Goal: Task Accomplishment & Management: Use online tool/utility

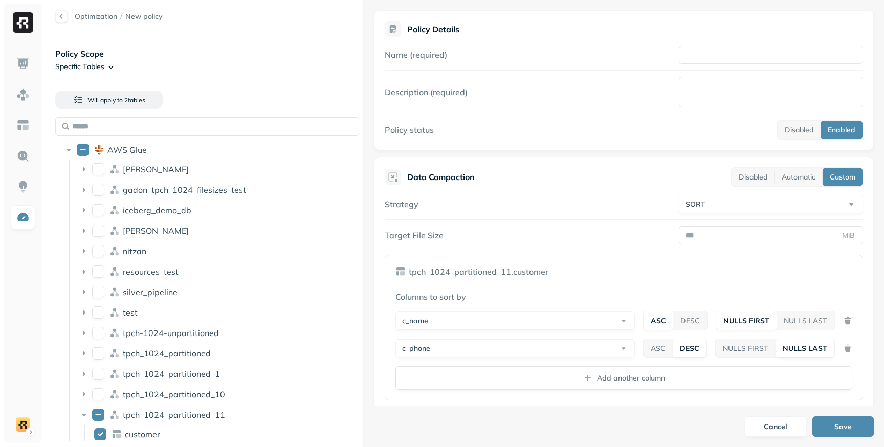
select select "****"
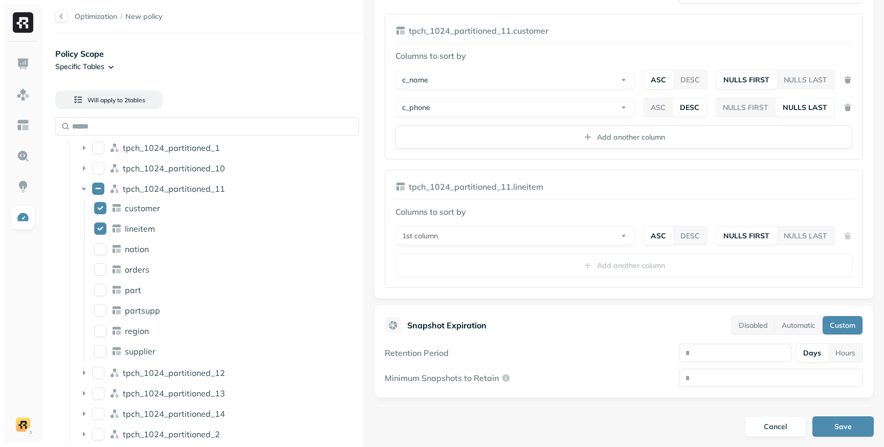
scroll to position [413, 0]
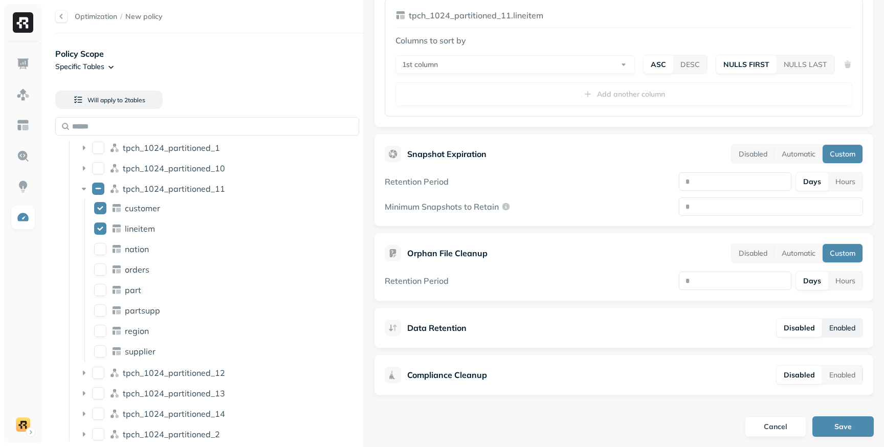
click at [823, 329] on button "Enabled" at bounding box center [843, 328] width 40 height 18
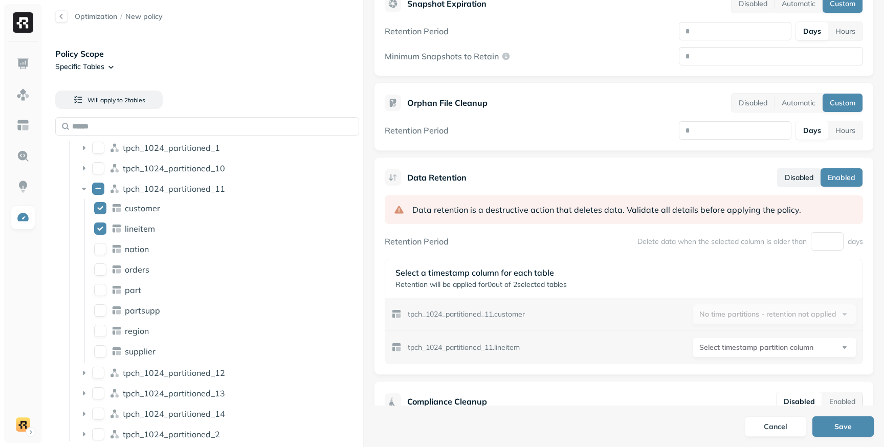
scroll to position [590, 0]
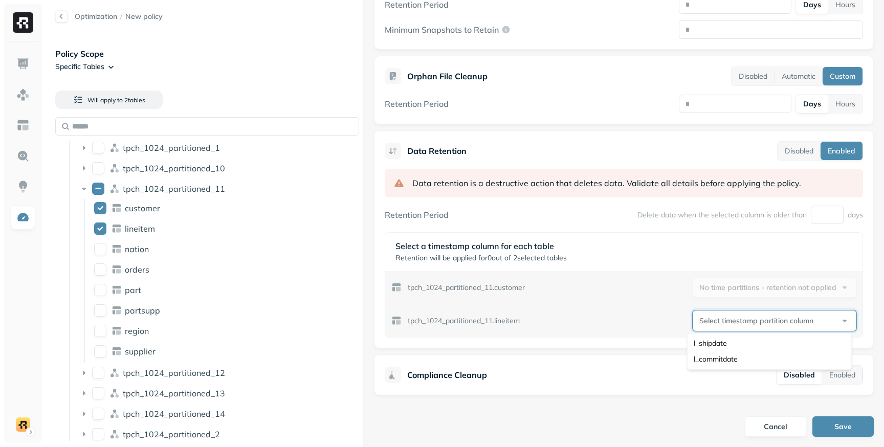
click at [711, 323] on html "Optimization / New policy Policy Scope Specific Tables Will apply to 2 table s …" at bounding box center [442, 223] width 884 height 447
click at [707, 323] on html "Optimization / New policy Policy Scope Specific Tables Will apply to 2 table s …" at bounding box center [442, 223] width 884 height 447
select select "**********"
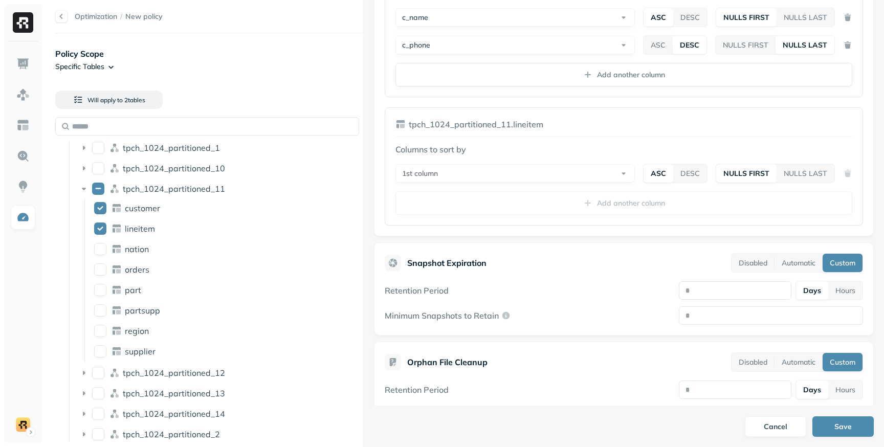
scroll to position [295, 0]
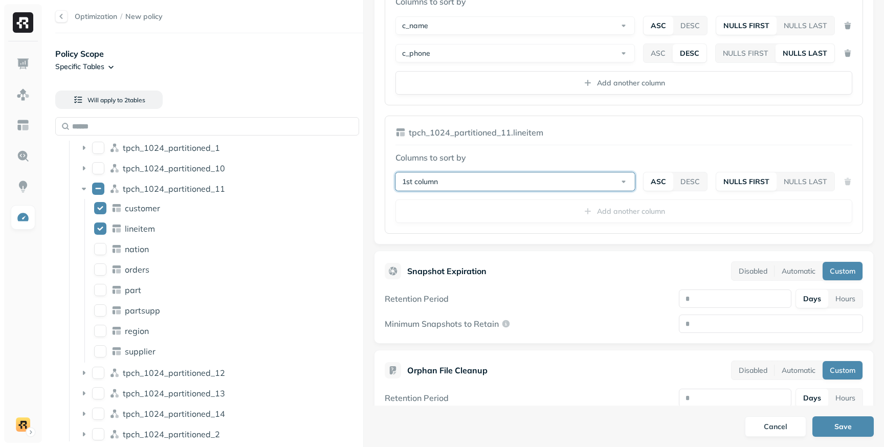
click at [469, 181] on button "1st column" at bounding box center [516, 181] width 240 height 18
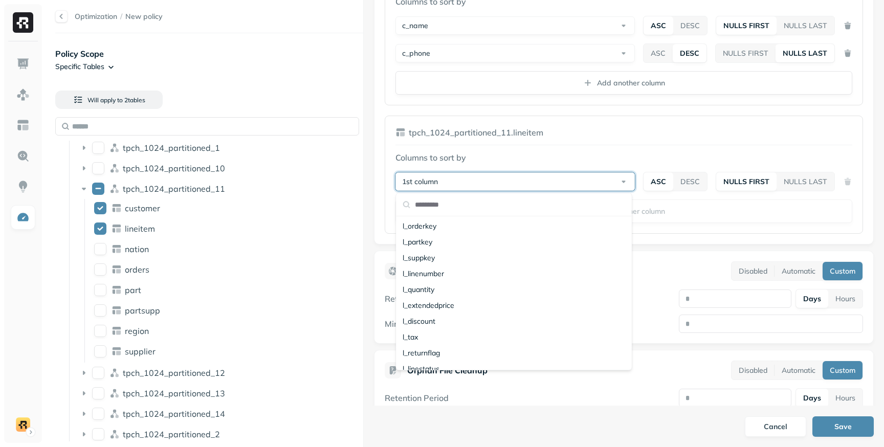
click at [469, 181] on button "1st column" at bounding box center [516, 181] width 240 height 18
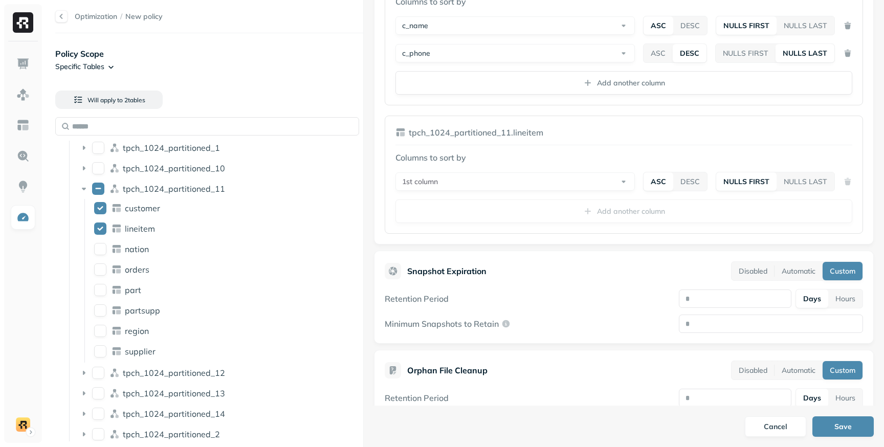
click at [468, 155] on p "Columns to sort by" at bounding box center [624, 158] width 457 height 12
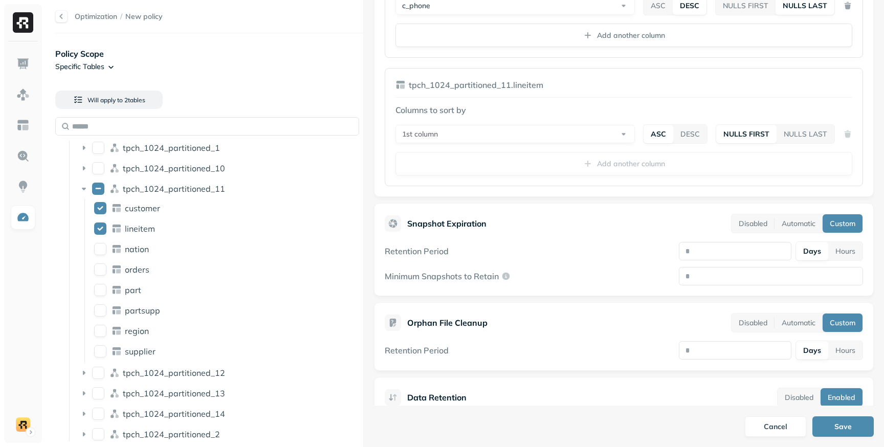
scroll to position [353, 0]
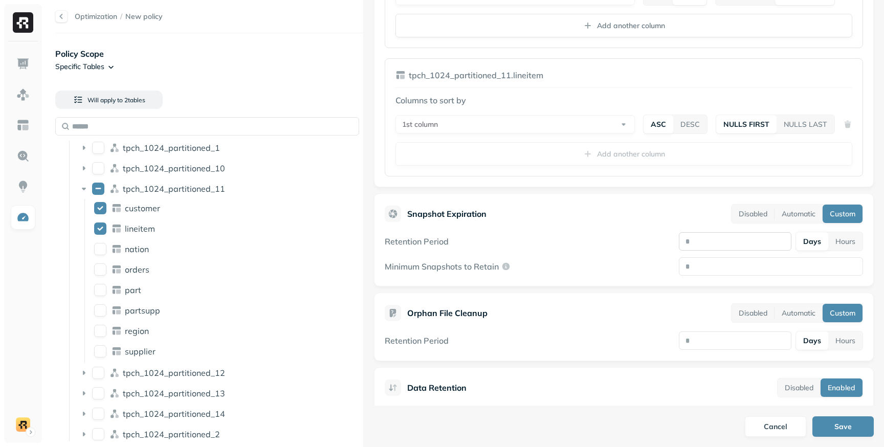
click at [710, 243] on input "number" at bounding box center [735, 241] width 113 height 18
click at [444, 242] on label "Retention Period" at bounding box center [417, 241] width 64 height 10
click at [700, 239] on input "number" at bounding box center [735, 241] width 113 height 18
click at [648, 246] on div "Retention Period Days Hours" at bounding box center [624, 241] width 479 height 19
click at [721, 265] on input "Minimum Snapshots to Retain" at bounding box center [771, 266] width 184 height 18
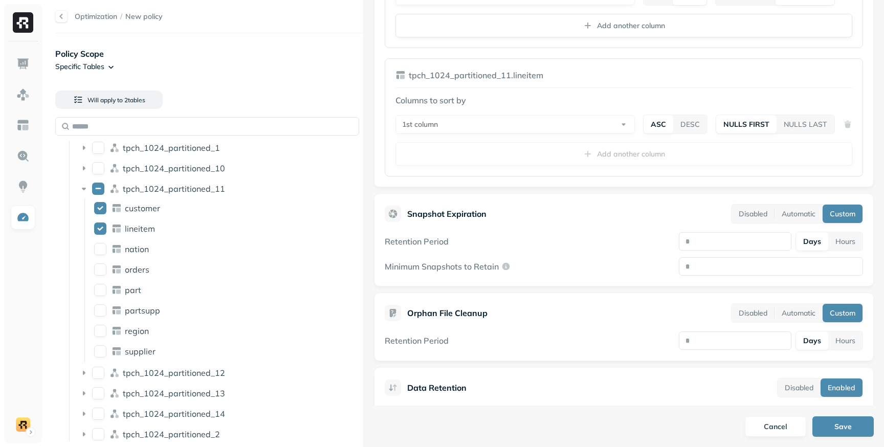
click at [559, 270] on div "Minimum Snapshots to Retain" at bounding box center [624, 266] width 479 height 18
click at [724, 244] on input "number" at bounding box center [735, 241] width 113 height 18
click at [724, 265] on input "Minimum Snapshots to Retain" at bounding box center [771, 266] width 184 height 18
click at [640, 246] on div "Retention Period Days Hours" at bounding box center [624, 241] width 479 height 19
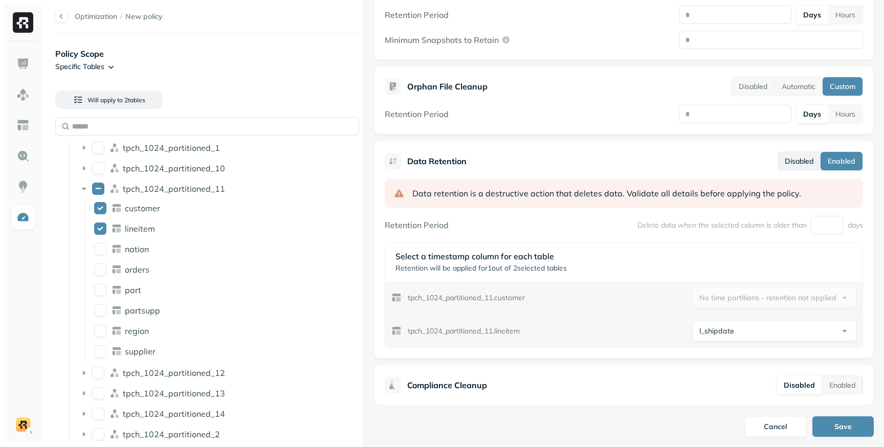
scroll to position [590, 0]
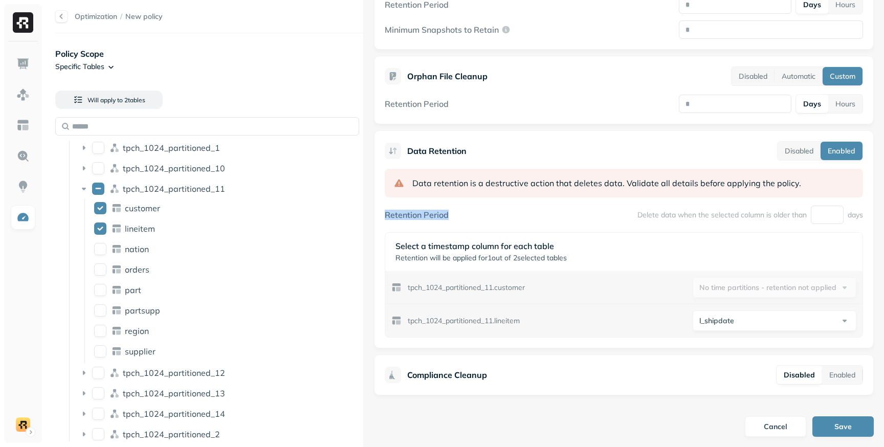
drag, startPoint x: 386, startPoint y: 215, endPoint x: 451, endPoint y: 212, distance: 65.6
click at [451, 212] on div "Retention Period Delete data when the selected column is older than days" at bounding box center [624, 215] width 479 height 18
click at [646, 222] on div "Delete data when the selected column is older than days" at bounding box center [751, 215] width 226 height 18
drag, startPoint x: 633, startPoint y: 217, endPoint x: 737, endPoint y: 213, distance: 103.4
click at [737, 213] on p "Delete data when the selected column is older than" at bounding box center [722, 215] width 169 height 10
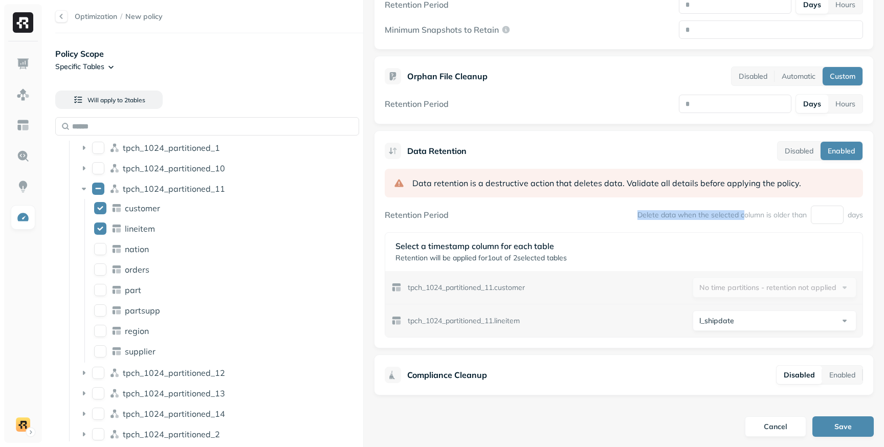
click at [704, 216] on p "Delete data when the selected column is older than" at bounding box center [722, 215] width 169 height 10
click at [795, 156] on button "Disabled" at bounding box center [799, 151] width 43 height 18
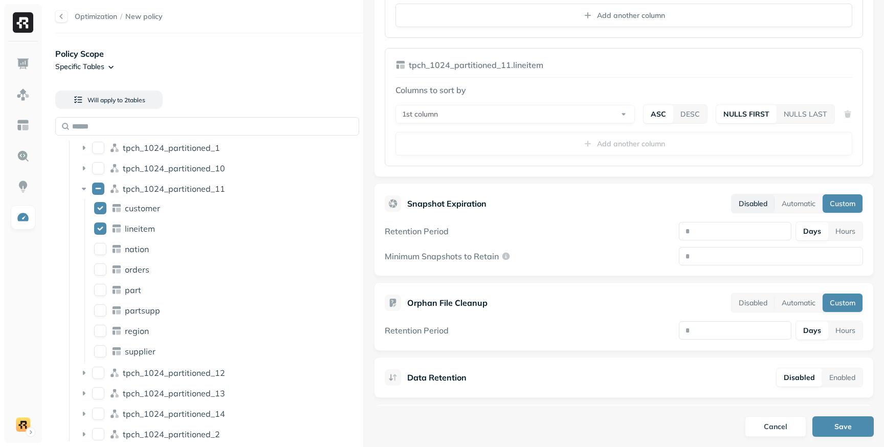
click at [748, 208] on button "Disabled" at bounding box center [753, 204] width 43 height 18
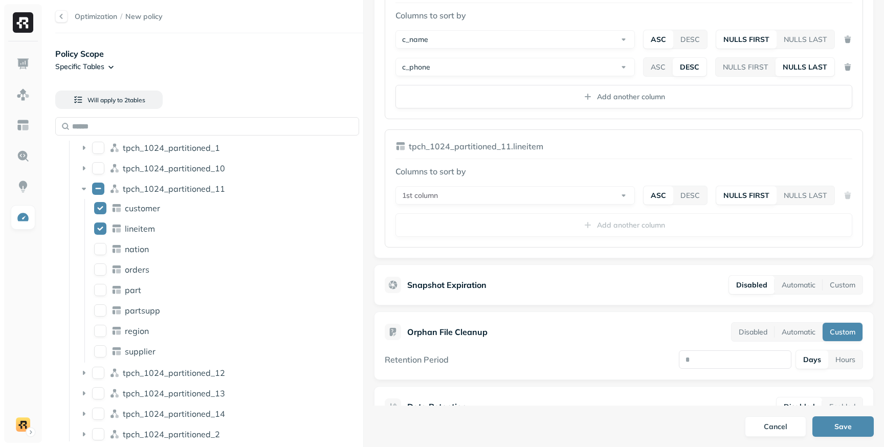
scroll to position [286, 0]
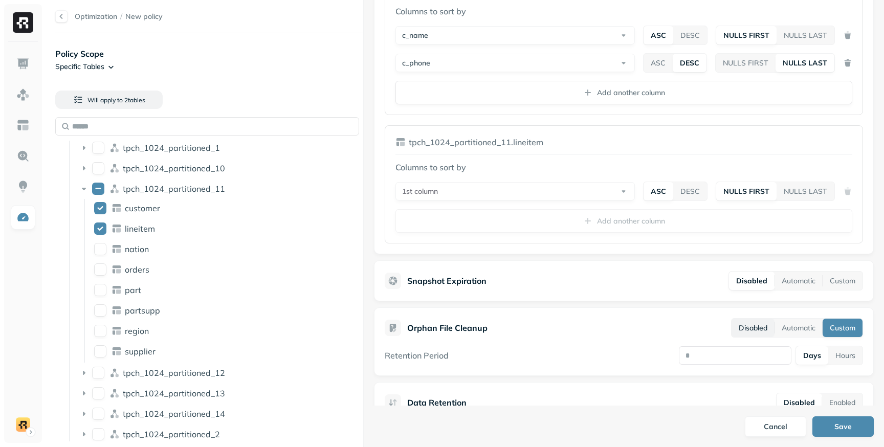
click at [754, 335] on button "Disabled" at bounding box center [753, 328] width 43 height 18
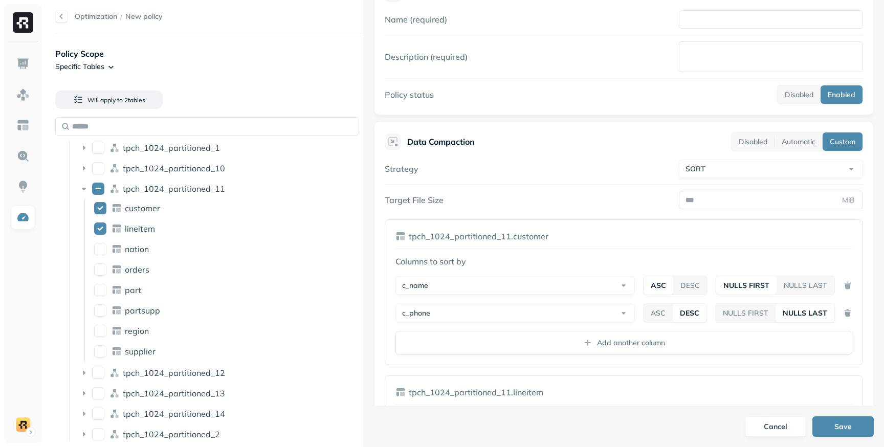
scroll to position [27, 0]
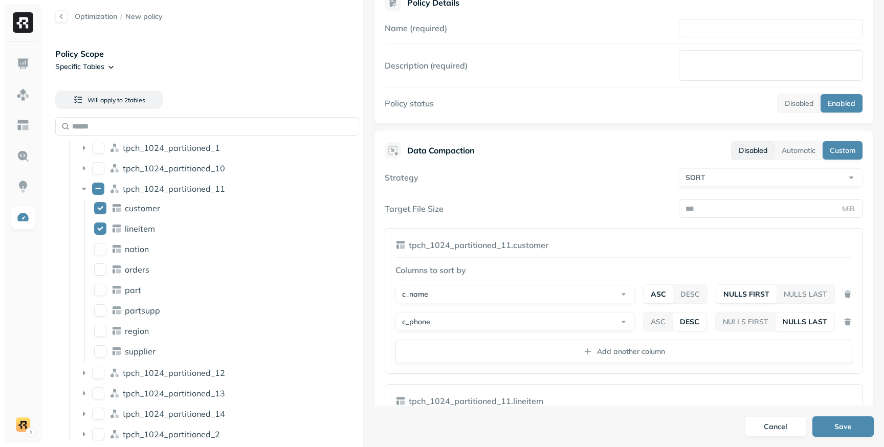
click at [743, 148] on button "Disabled" at bounding box center [753, 150] width 43 height 18
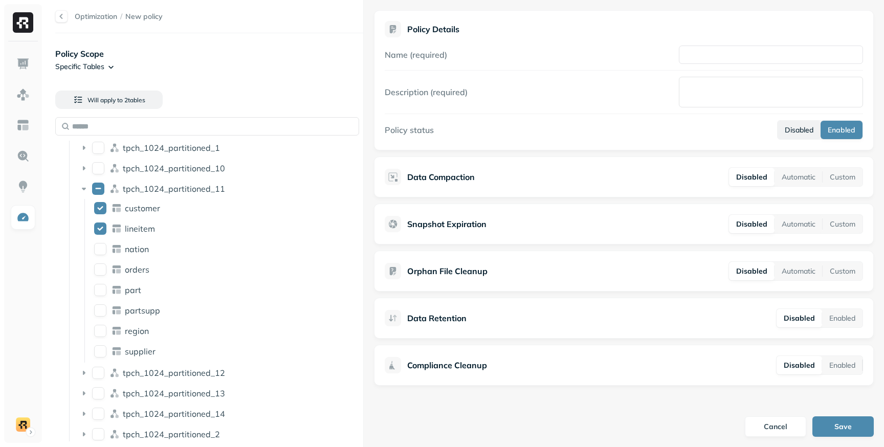
click at [801, 128] on button "Disabled" at bounding box center [799, 130] width 43 height 18
click at [852, 324] on button "Enabled" at bounding box center [843, 318] width 40 height 18
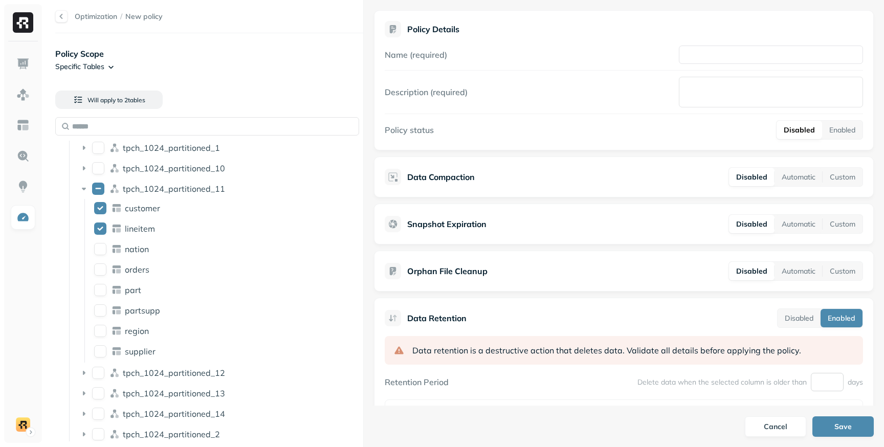
click at [811, 386] on input "number" at bounding box center [827, 382] width 33 height 18
click at [766, 386] on p "Delete data when the selected column is older than" at bounding box center [722, 383] width 169 height 10
click at [786, 322] on button "Disabled" at bounding box center [799, 318] width 43 height 18
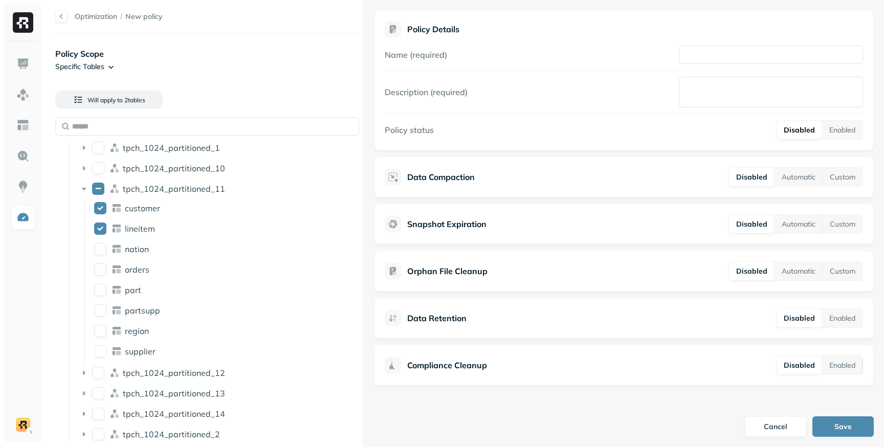
click at [106, 69] on html "Optimization / New policy Policy Scope Specific Tables Will apply to 2 table s …" at bounding box center [442, 223] width 884 height 447
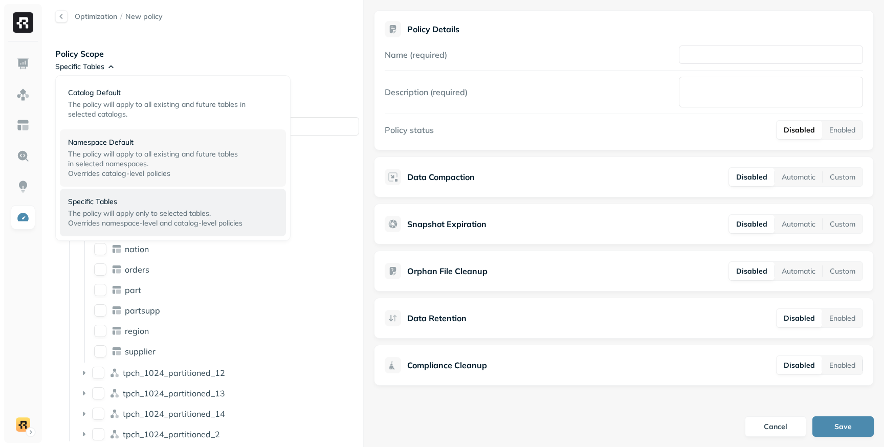
click at [111, 144] on p "Namespace Default" at bounding box center [169, 143] width 202 height 10
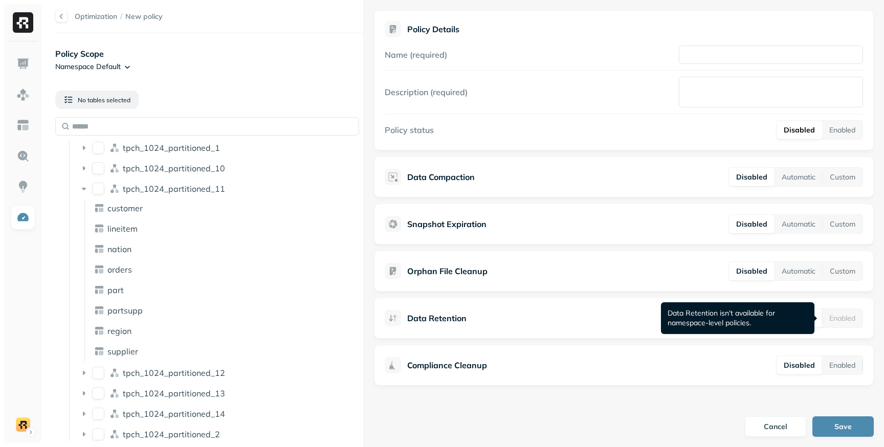
click at [839, 316] on div "Enabled" at bounding box center [843, 318] width 40 height 18
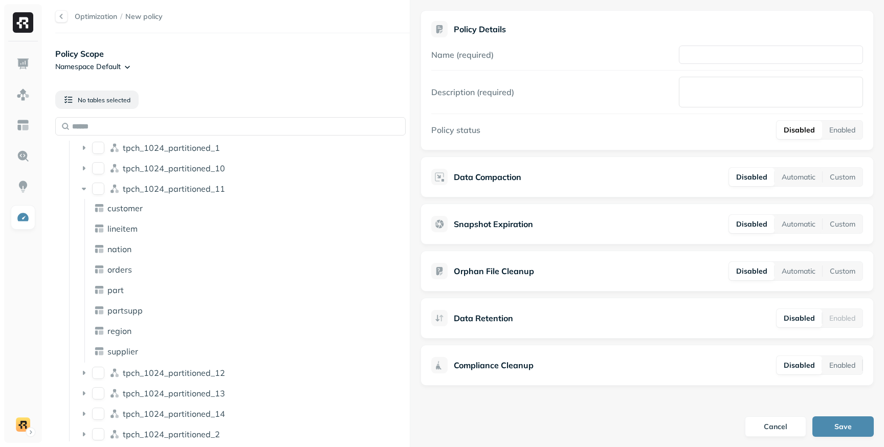
click at [411, 314] on div at bounding box center [410, 223] width 1 height 447
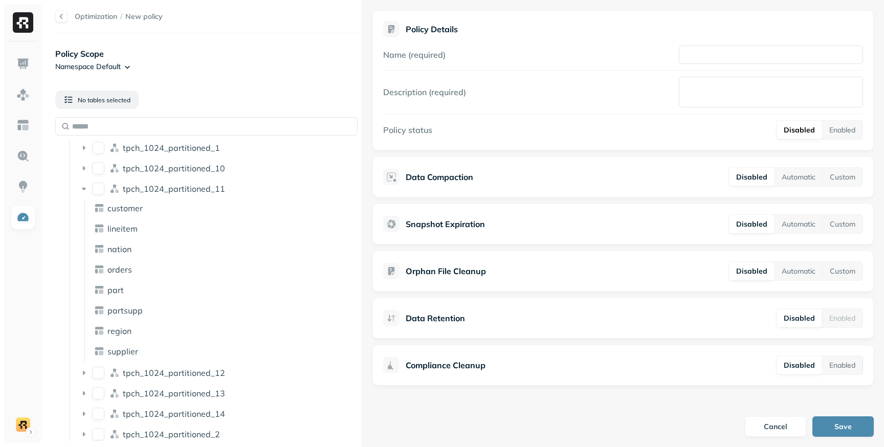
click at [362, 288] on div at bounding box center [362, 223] width 1 height 447
click at [126, 67] on html "Optimization / New policy Policy Scope Namespace Default No tables selected AWS…" at bounding box center [442, 223] width 884 height 447
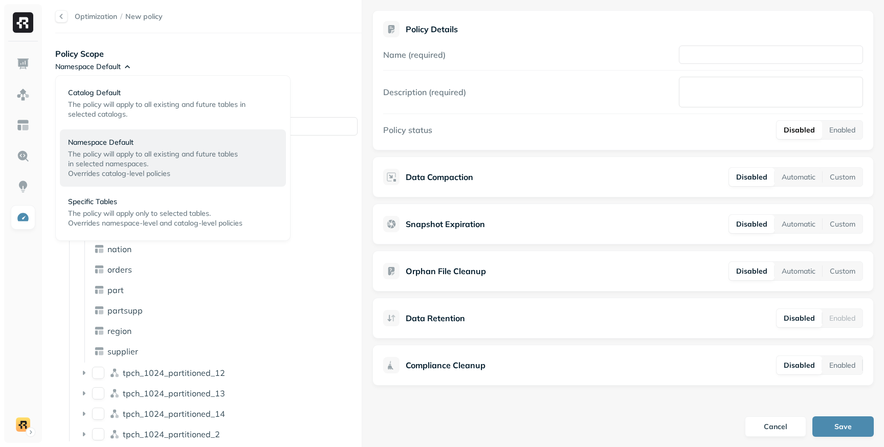
click at [126, 67] on html "Optimization / New policy Policy Scope Namespace Default No tables selected AWS…" at bounding box center [442, 223] width 884 height 447
click at [125, 68] on html "Optimization / New policy Policy Scope Namespace Default No tables selected AWS…" at bounding box center [442, 223] width 884 height 447
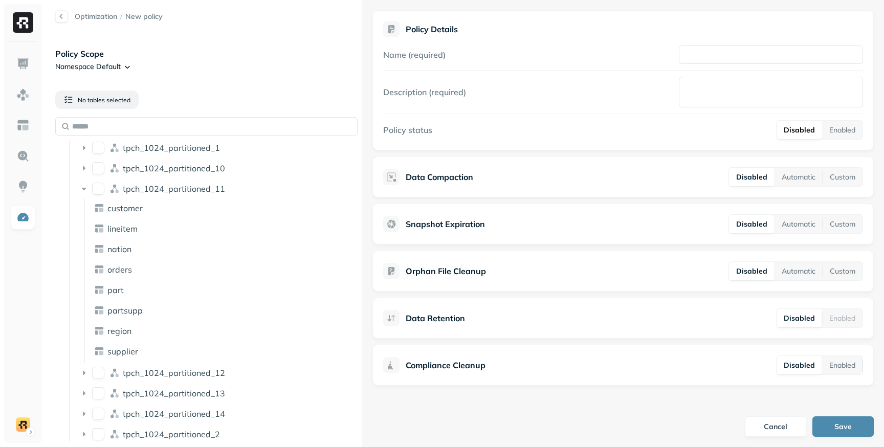
click at [106, 63] on html "Optimization / New policy Policy Scope Namespace Default No tables selected AWS…" at bounding box center [442, 223] width 884 height 447
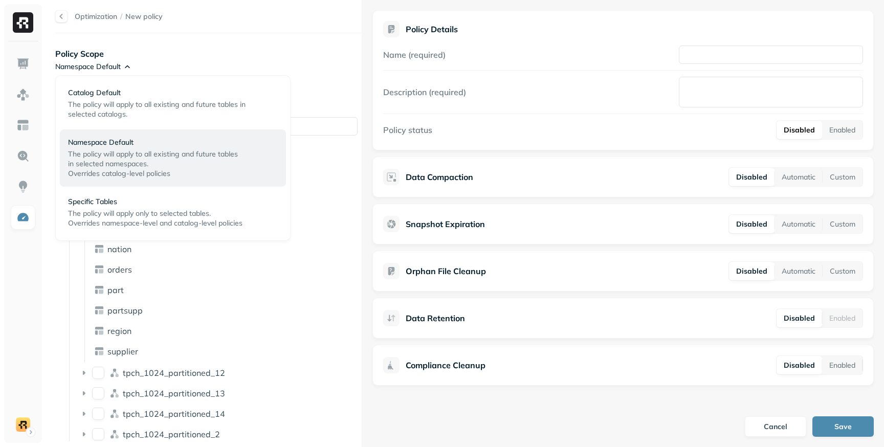
click at [106, 63] on html "Optimization / New policy Policy Scope Namespace Default No tables selected AWS…" at bounding box center [442, 223] width 884 height 447
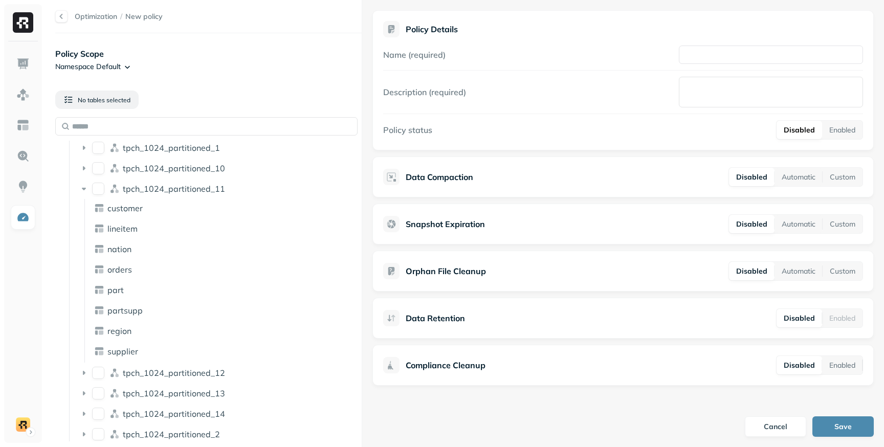
click at [106, 63] on html "Optimization / New policy Policy Scope Namespace Default No tables selected AWS…" at bounding box center [442, 223] width 884 height 447
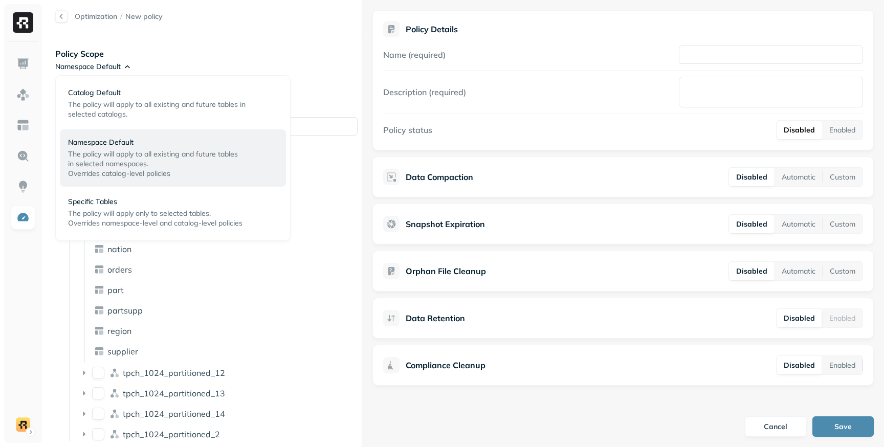
click at [106, 63] on html "Optimization / New policy Policy Scope Namespace Default No tables selected AWS…" at bounding box center [442, 223] width 884 height 447
click at [105, 163] on span "in selected namespaces." at bounding box center [108, 163] width 80 height 9
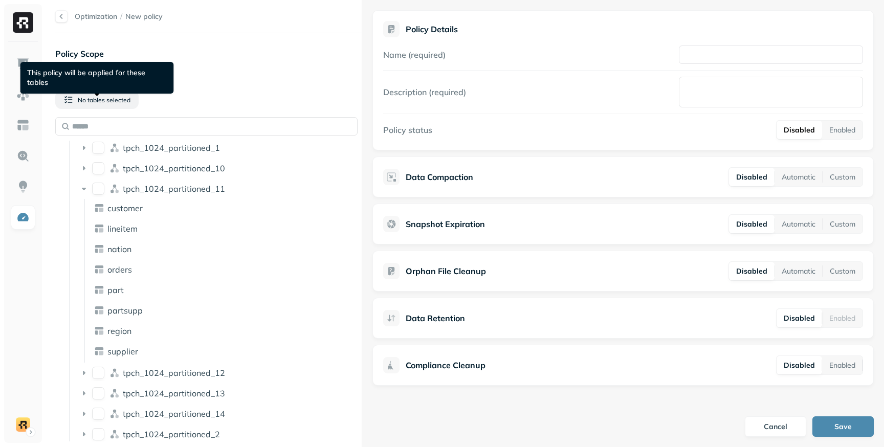
click at [106, 68] on div "This policy will be applied for these tables This policy will be applied for th…" at bounding box center [97, 78] width 154 height 32
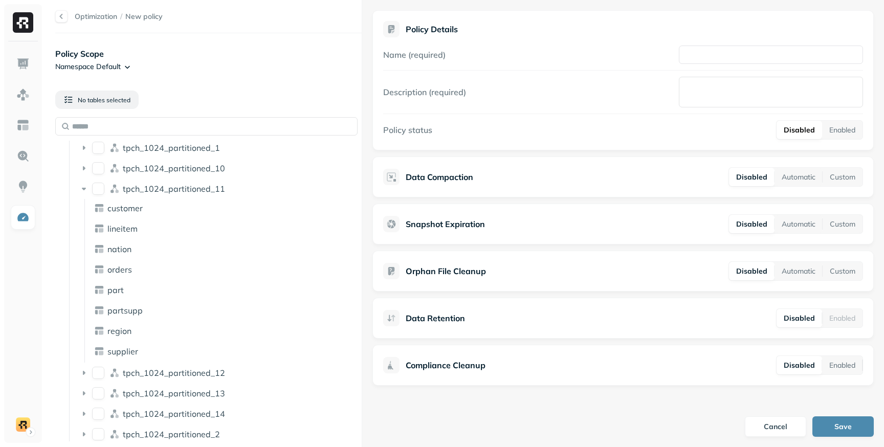
click at [117, 63] on html "Optimization / New policy Policy Scope Namespace Default No tables selected AWS…" at bounding box center [442, 223] width 884 height 447
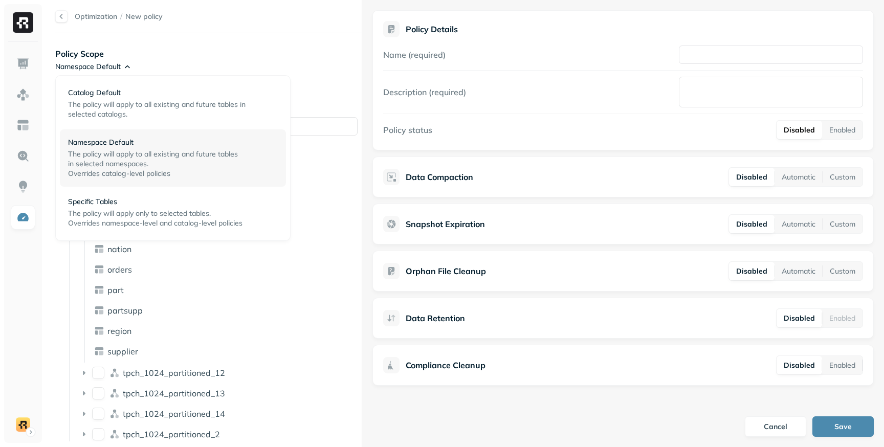
click at [115, 176] on span "Overrides catalog-level policies" at bounding box center [119, 173] width 102 height 9
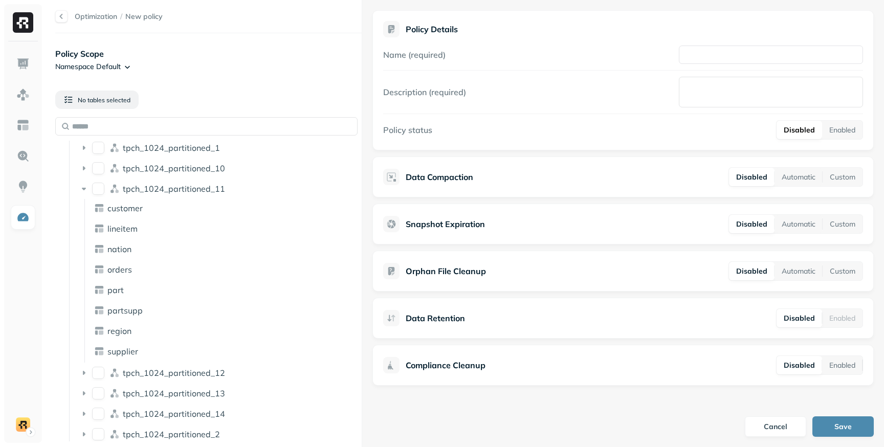
click at [100, 72] on html "Optimization / New policy Policy Scope Namespace Default No tables selected AWS…" at bounding box center [442, 223] width 884 height 447
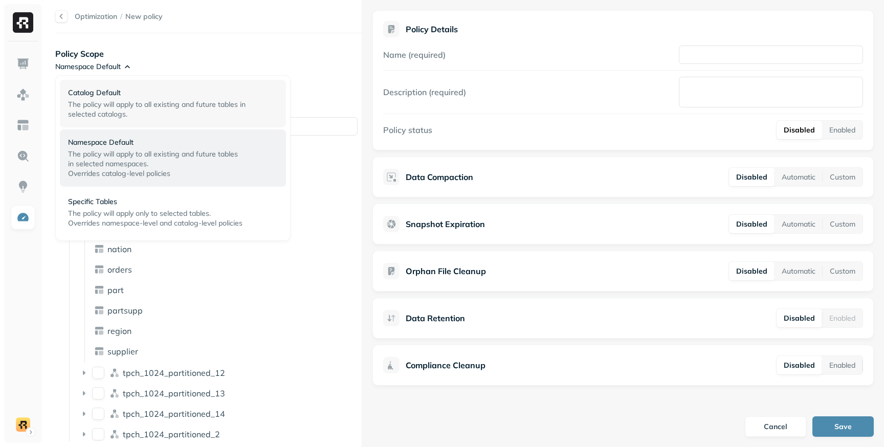
click at [102, 109] on p "The policy will apply to all existing and future tables in selected catalogs." at bounding box center [169, 109] width 202 height 19
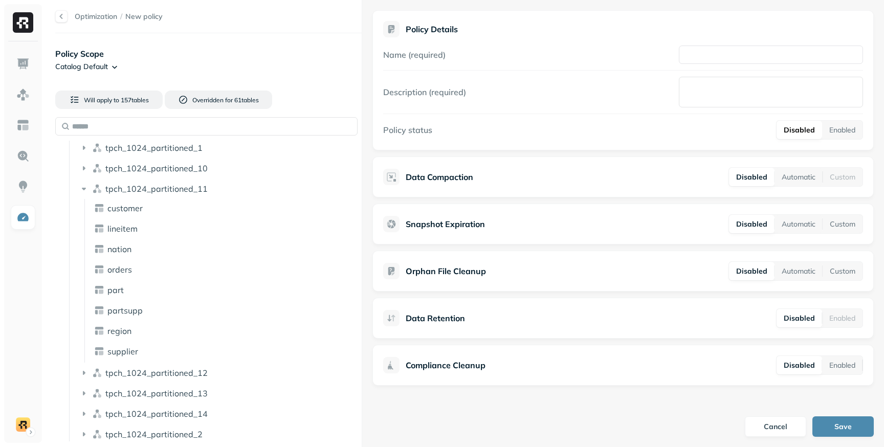
click at [110, 65] on html "Optimization / New policy Policy Scope Catalog Default Will apply to 157 table …" at bounding box center [442, 223] width 884 height 447
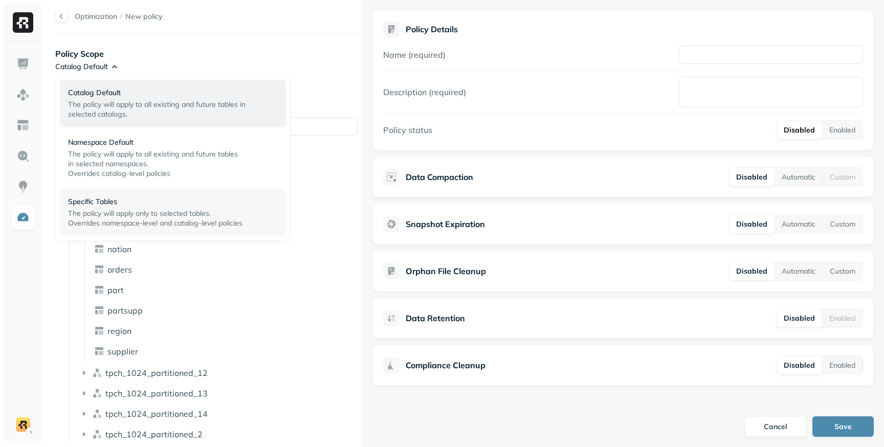
click at [123, 213] on span "The policy will apply only to selected tables." at bounding box center [139, 213] width 143 height 9
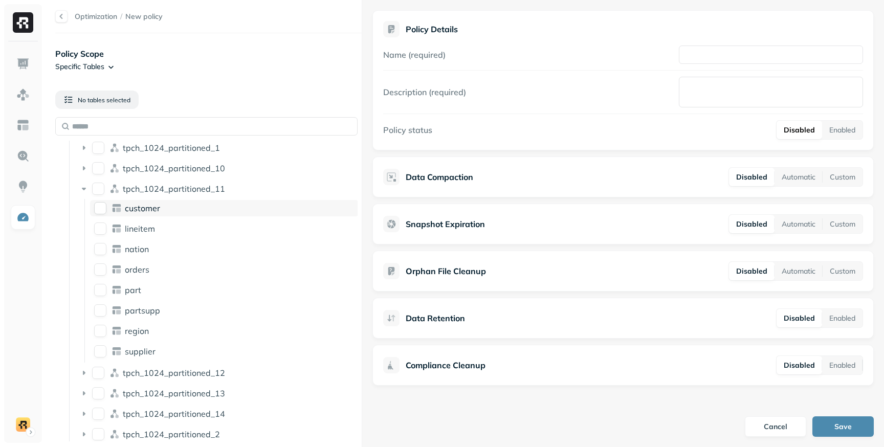
click at [98, 206] on button "customer" at bounding box center [100, 208] width 12 height 12
click at [861, 313] on button "Enabled" at bounding box center [843, 318] width 40 height 18
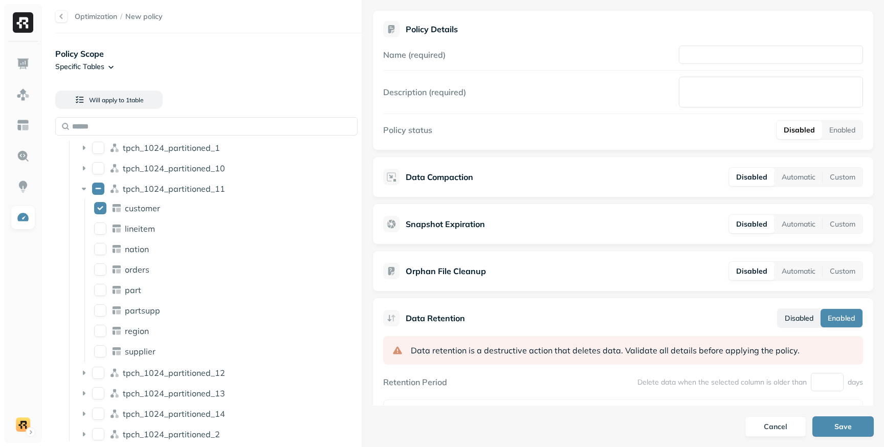
click at [802, 316] on button "Disabled" at bounding box center [799, 318] width 43 height 18
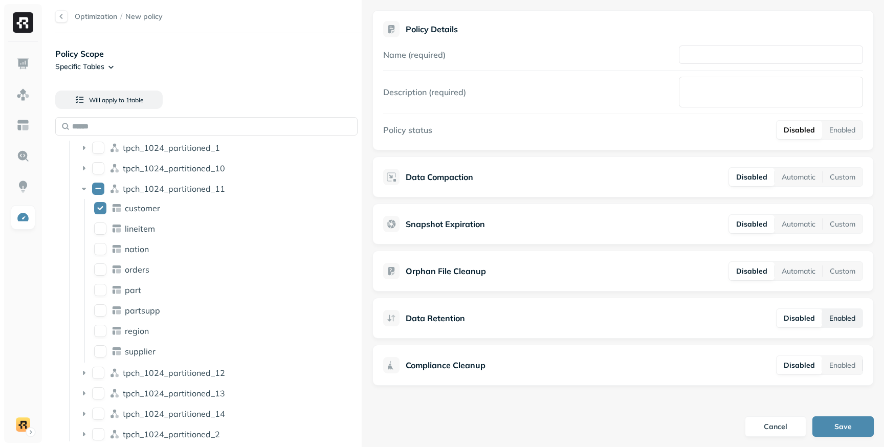
click at [846, 325] on button "Enabled" at bounding box center [843, 318] width 40 height 18
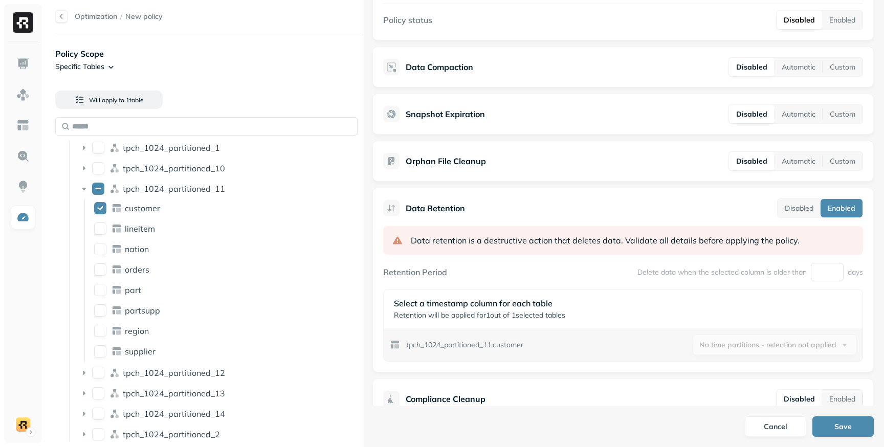
scroll to position [134, 0]
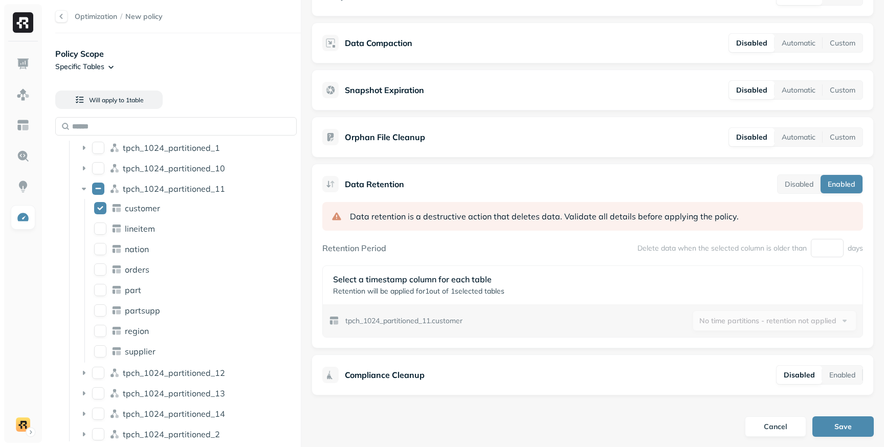
click at [211, 266] on div "Optimization / New policy Policy Scope Specific Tables Will apply to 1 table AW…" at bounding box center [464, 223] width 839 height 447
click at [724, 244] on p "Delete data when the selected column is older than" at bounding box center [722, 249] width 169 height 10
click at [830, 250] on input "number" at bounding box center [827, 248] width 33 height 18
click at [696, 250] on p "Delete data when the selected column is older than" at bounding box center [722, 249] width 169 height 10
drag, startPoint x: 370, startPoint y: 248, endPoint x: 381, endPoint y: 247, distance: 11.3
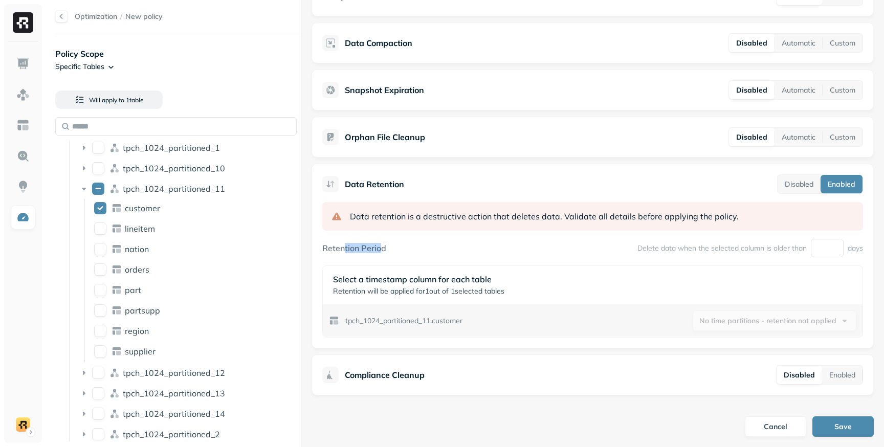
click at [381, 247] on label "Retention Period" at bounding box center [354, 248] width 64 height 10
click at [391, 247] on div "Retention Period Delete data when the selected column is older than days" at bounding box center [592, 248] width 541 height 18
